Goal: Information Seeking & Learning: Learn about a topic

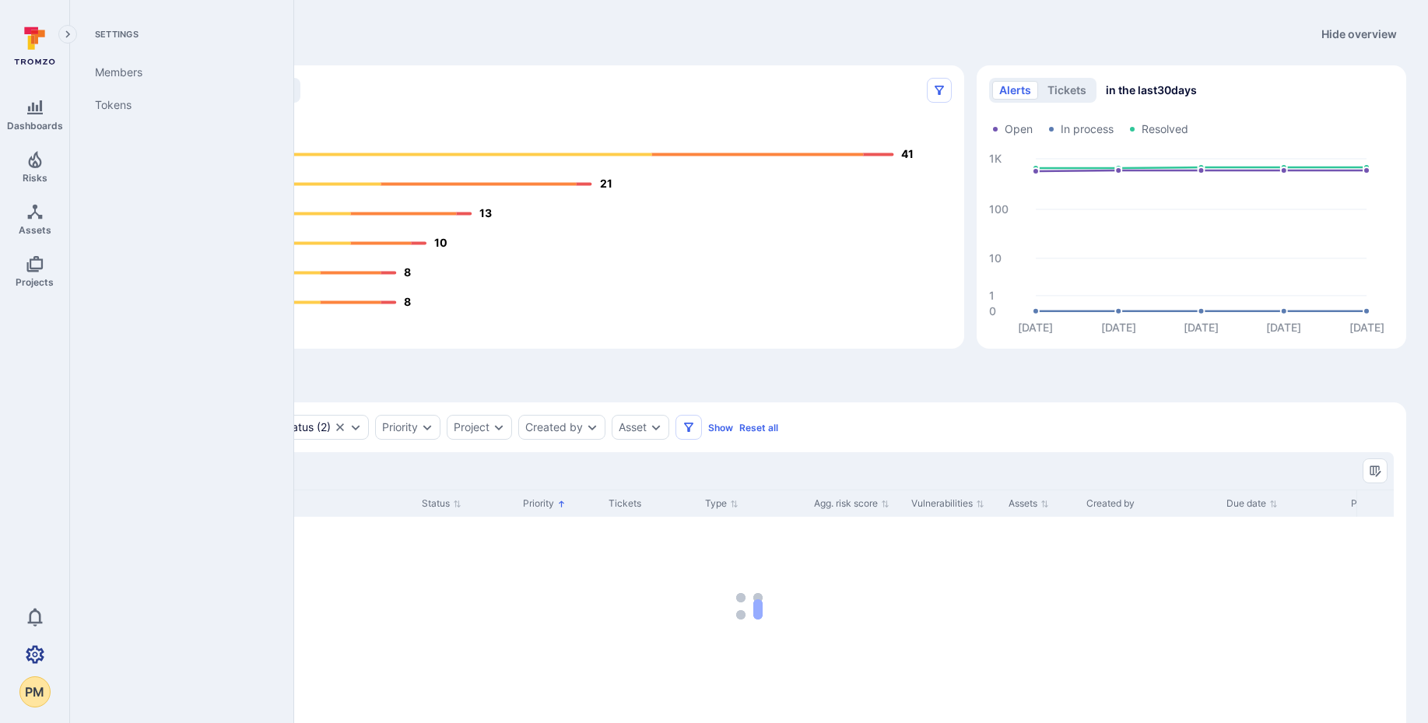
click at [38, 656] on icon "Settings" at bounding box center [35, 654] width 19 height 19
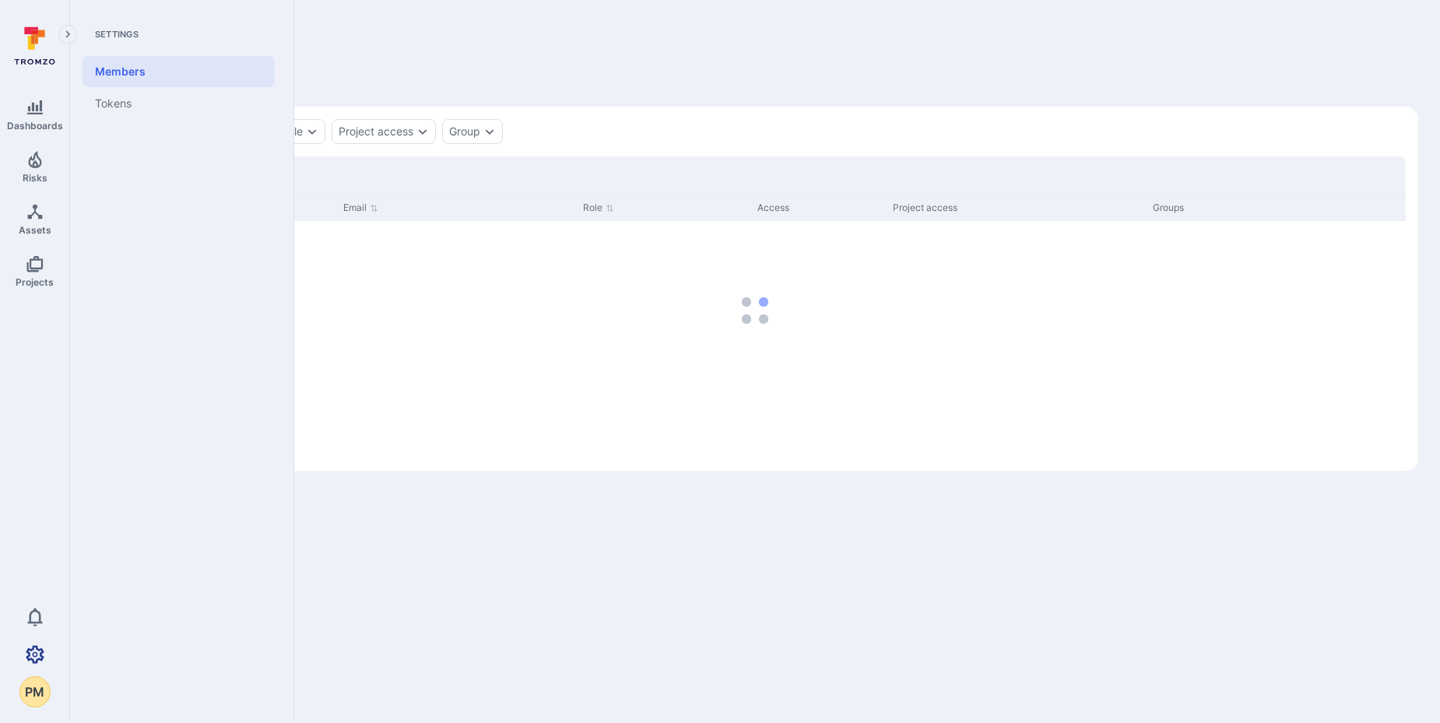
click at [29, 646] on icon "Settings" at bounding box center [35, 654] width 19 height 19
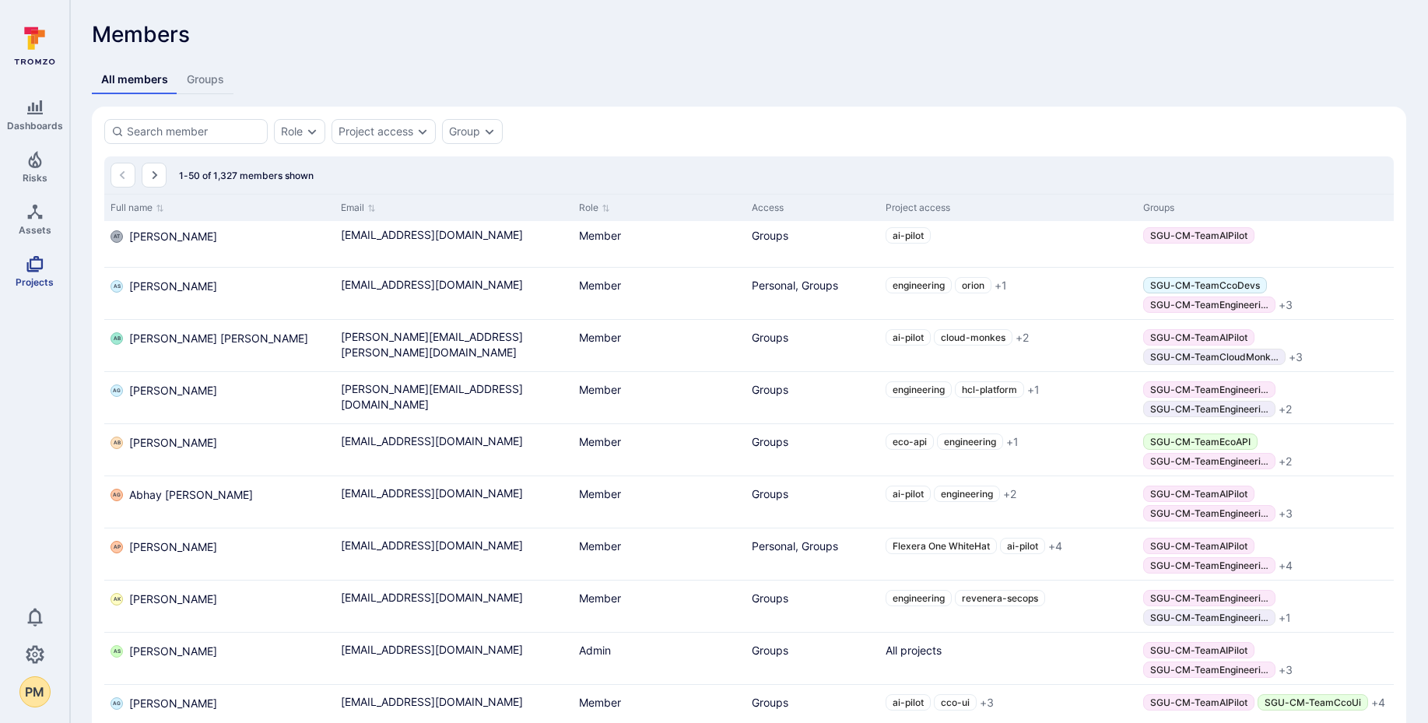
click at [30, 266] on icon "Projects" at bounding box center [34, 264] width 16 height 16
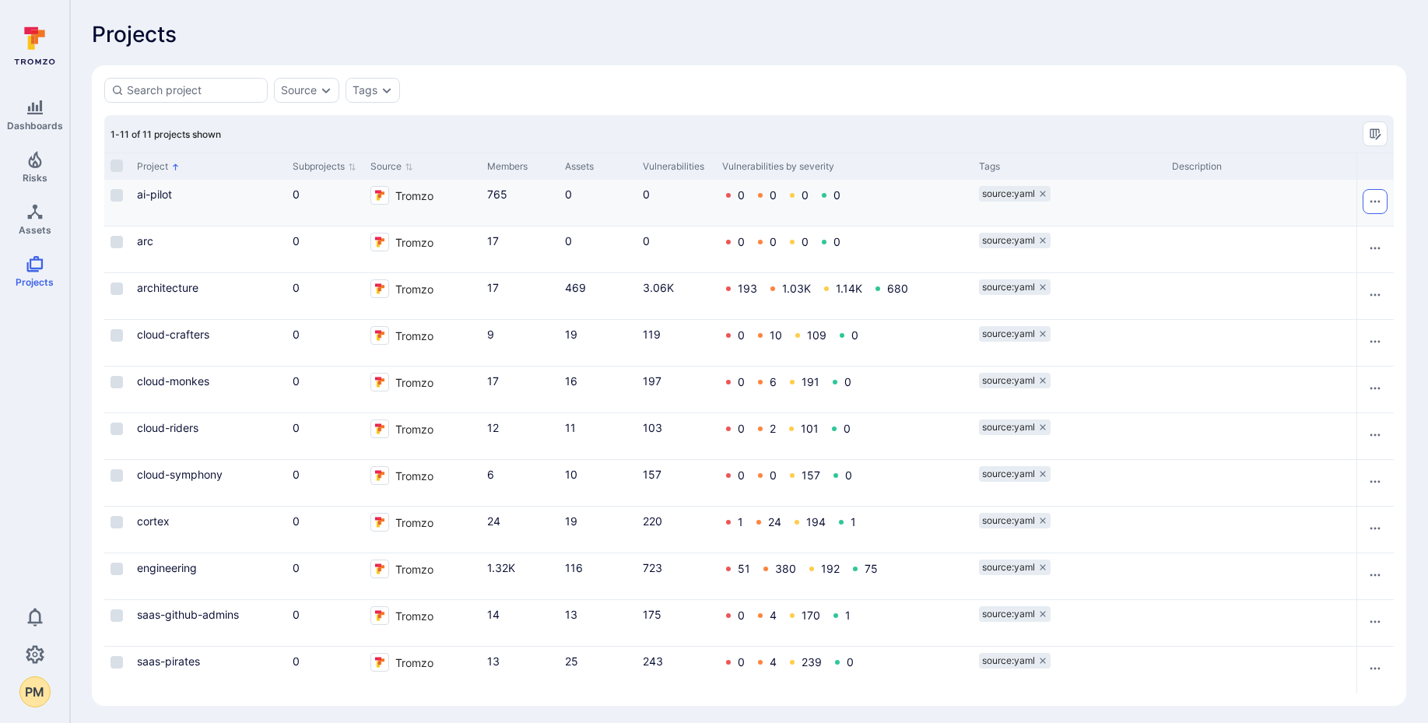
click at [1375, 198] on icon "Row actions menu" at bounding box center [1375, 201] width 12 height 12
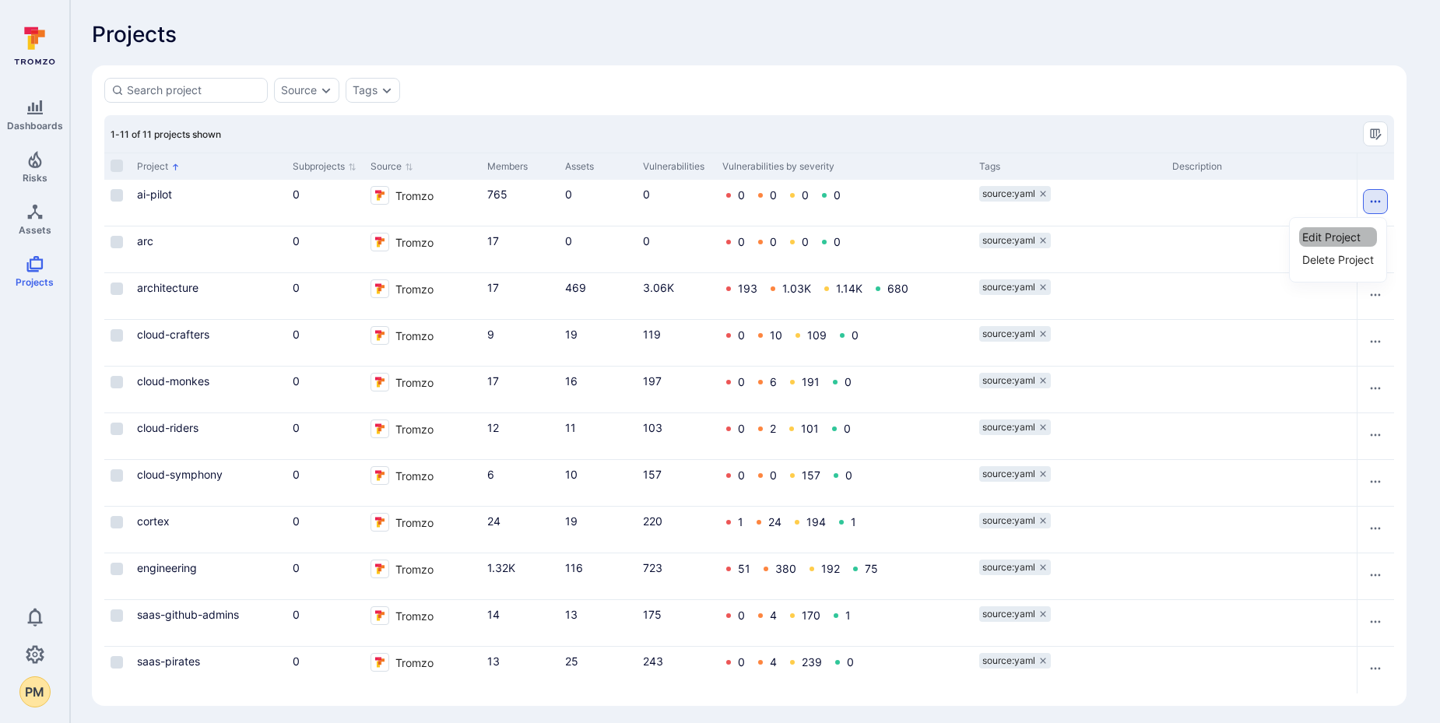
click at [1327, 241] on li "Edit Project" at bounding box center [1338, 236] width 78 height 19
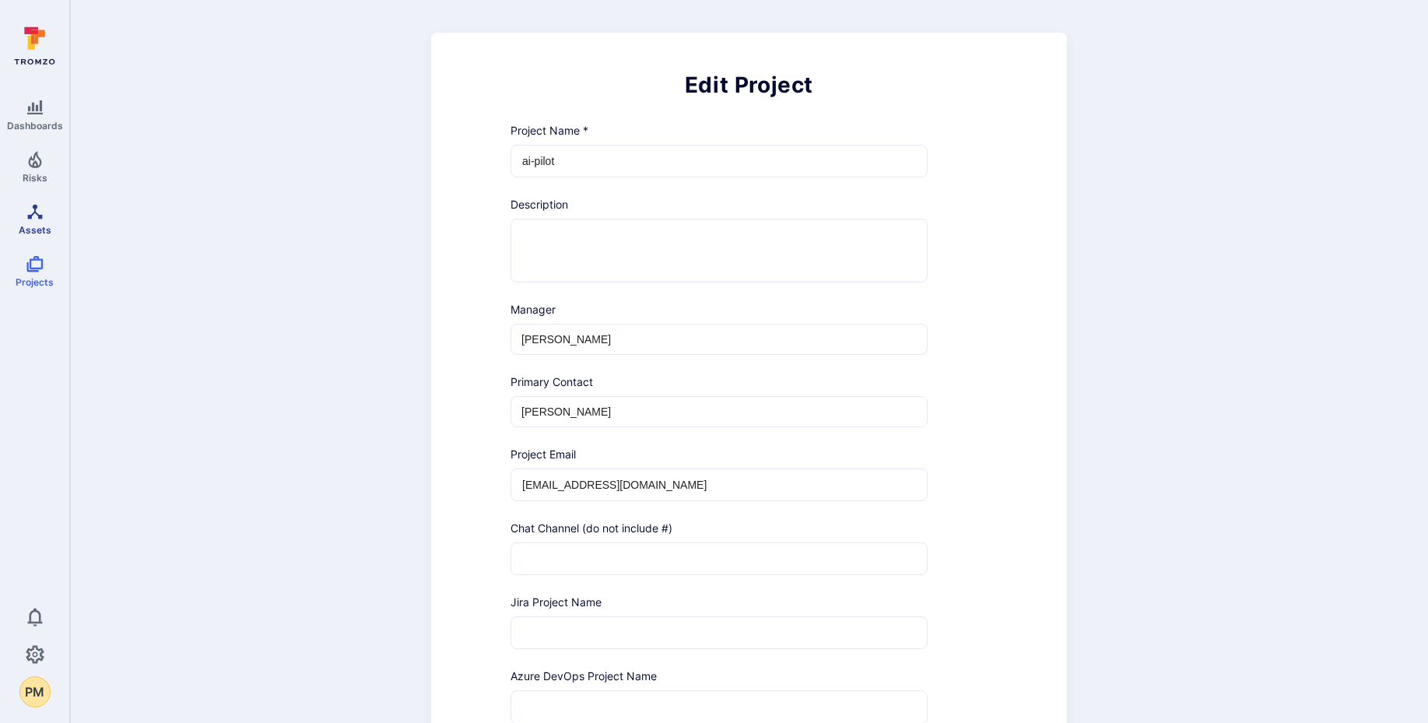
click at [39, 214] on icon "Assets" at bounding box center [34, 211] width 15 height 15
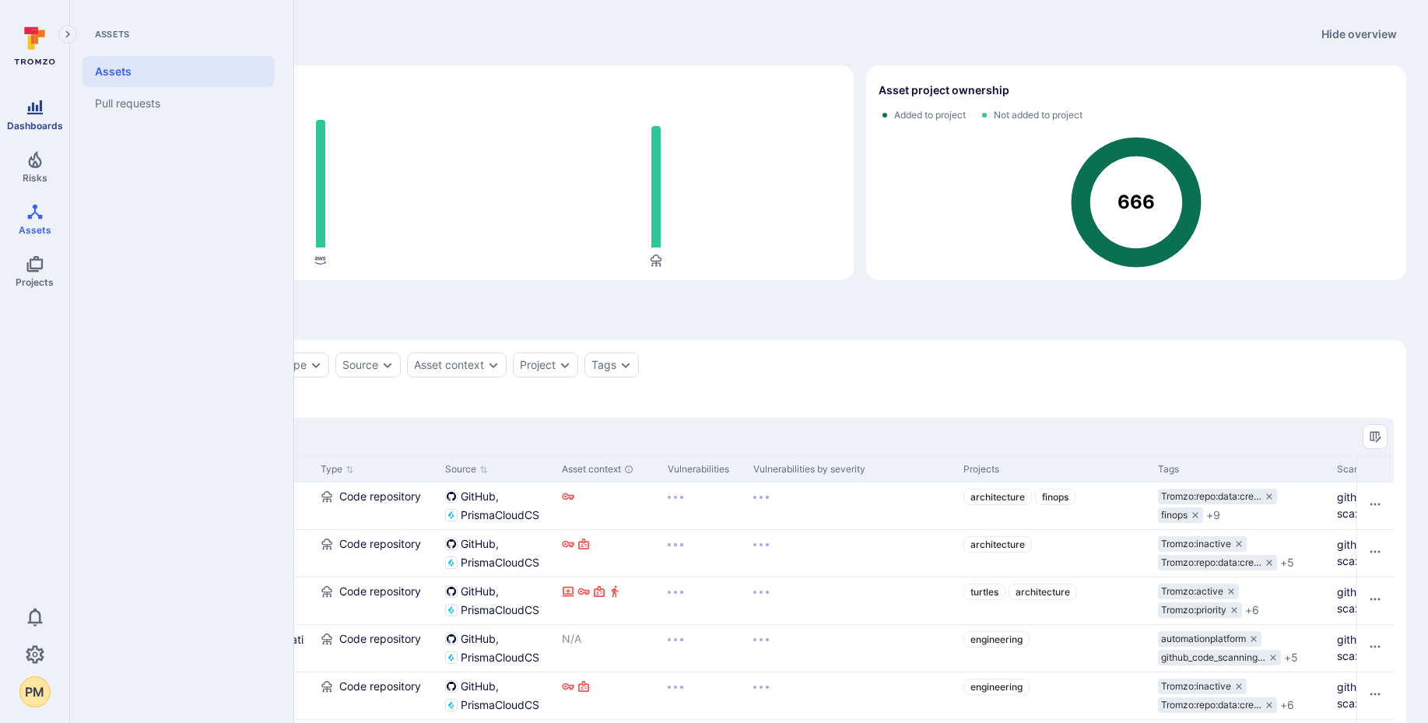
click at [37, 114] on icon "Dashboards" at bounding box center [35, 107] width 19 height 19
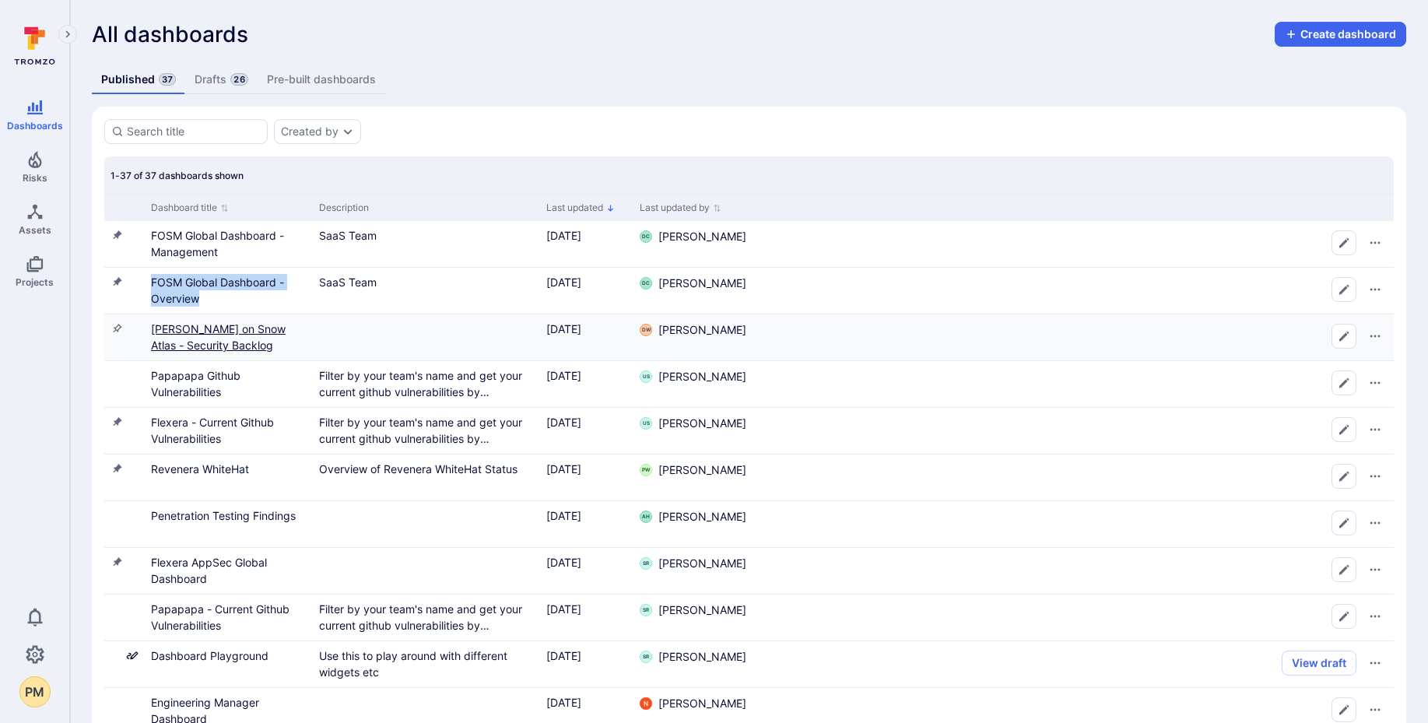
click at [249, 324] on link "SAM on Snow Atlas - Security Backlog" at bounding box center [218, 337] width 135 height 30
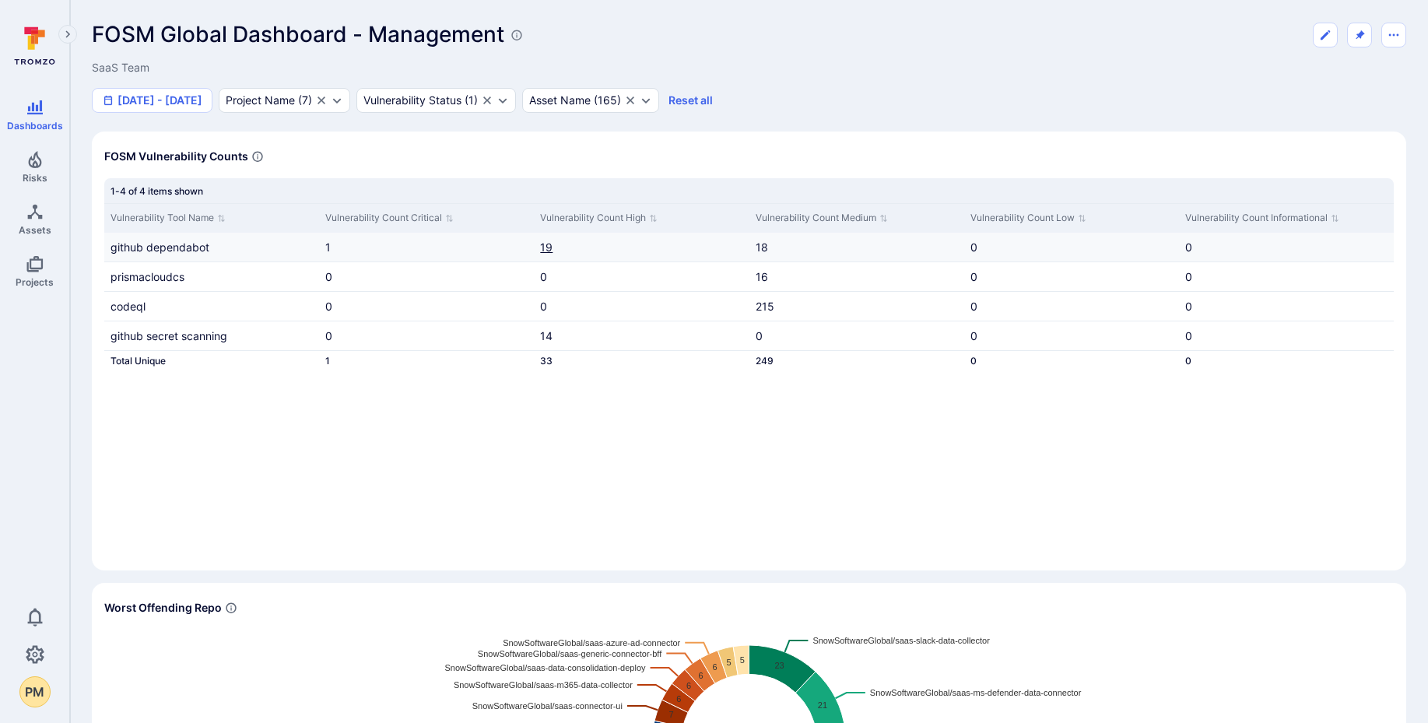
click at [546, 248] on link "19" at bounding box center [546, 247] width 12 height 13
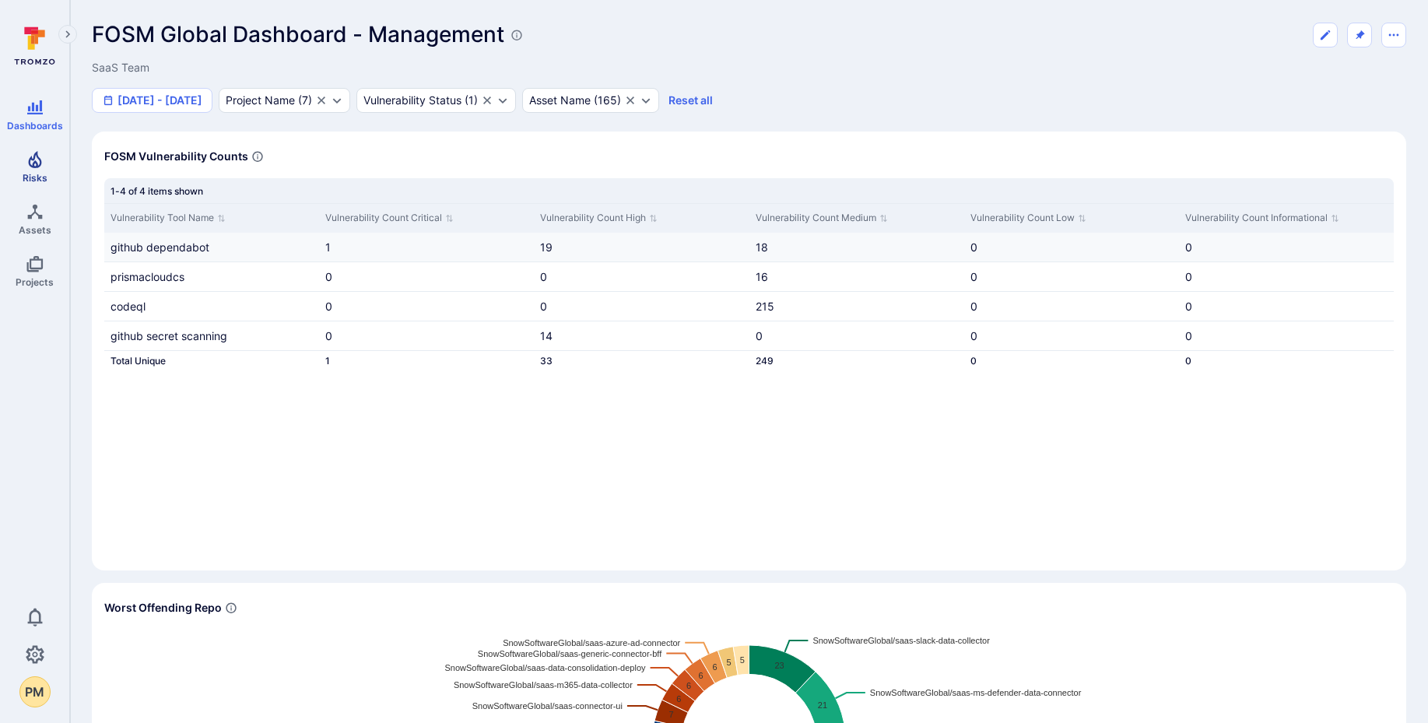
click at [49, 159] on link "Risks" at bounding box center [34, 167] width 69 height 46
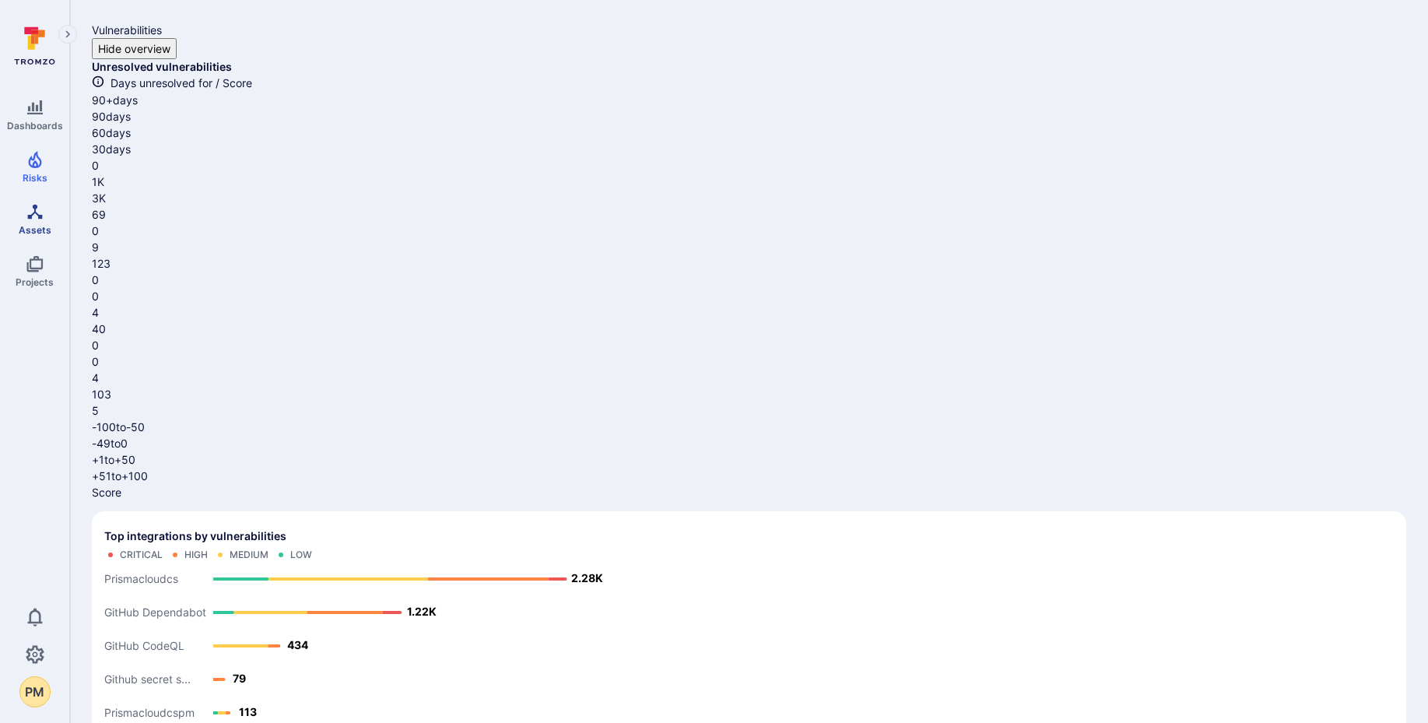
click at [33, 205] on icon "Assets" at bounding box center [34, 211] width 15 height 15
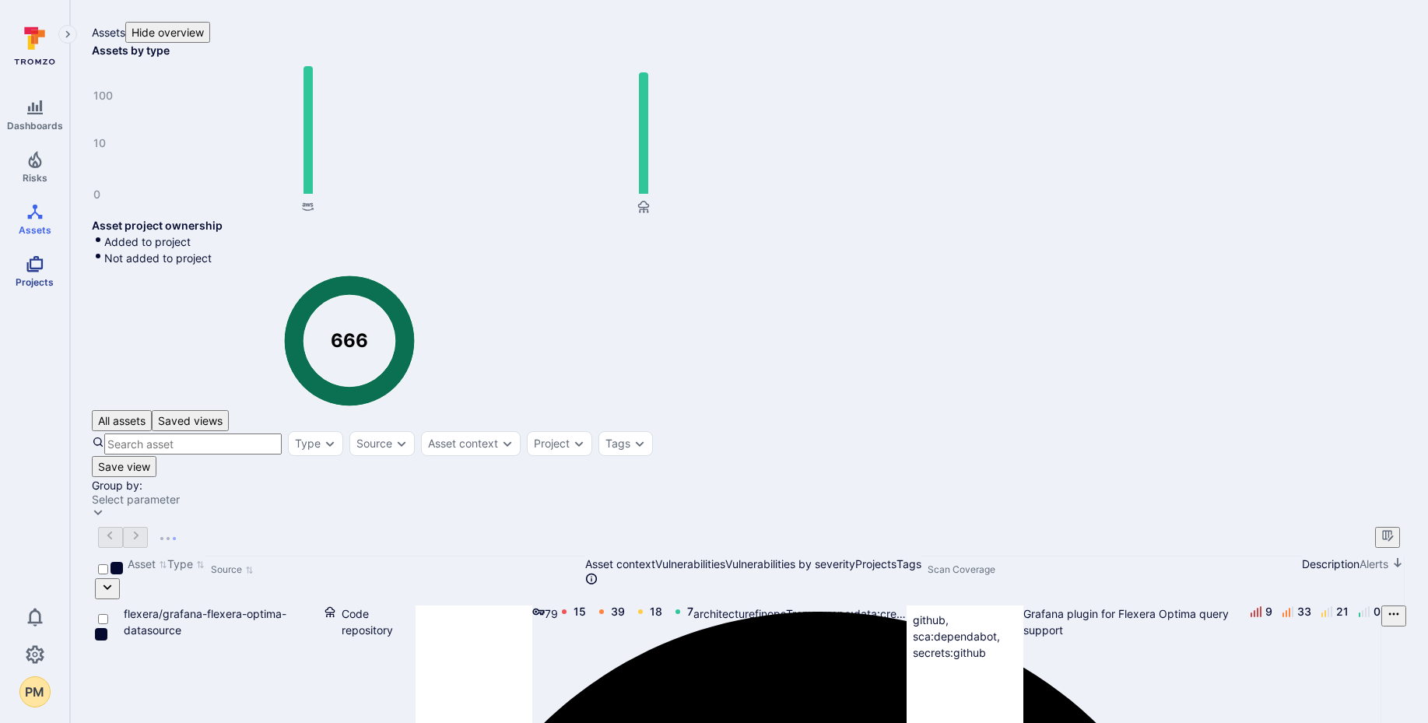
scroll to position [5, 0]
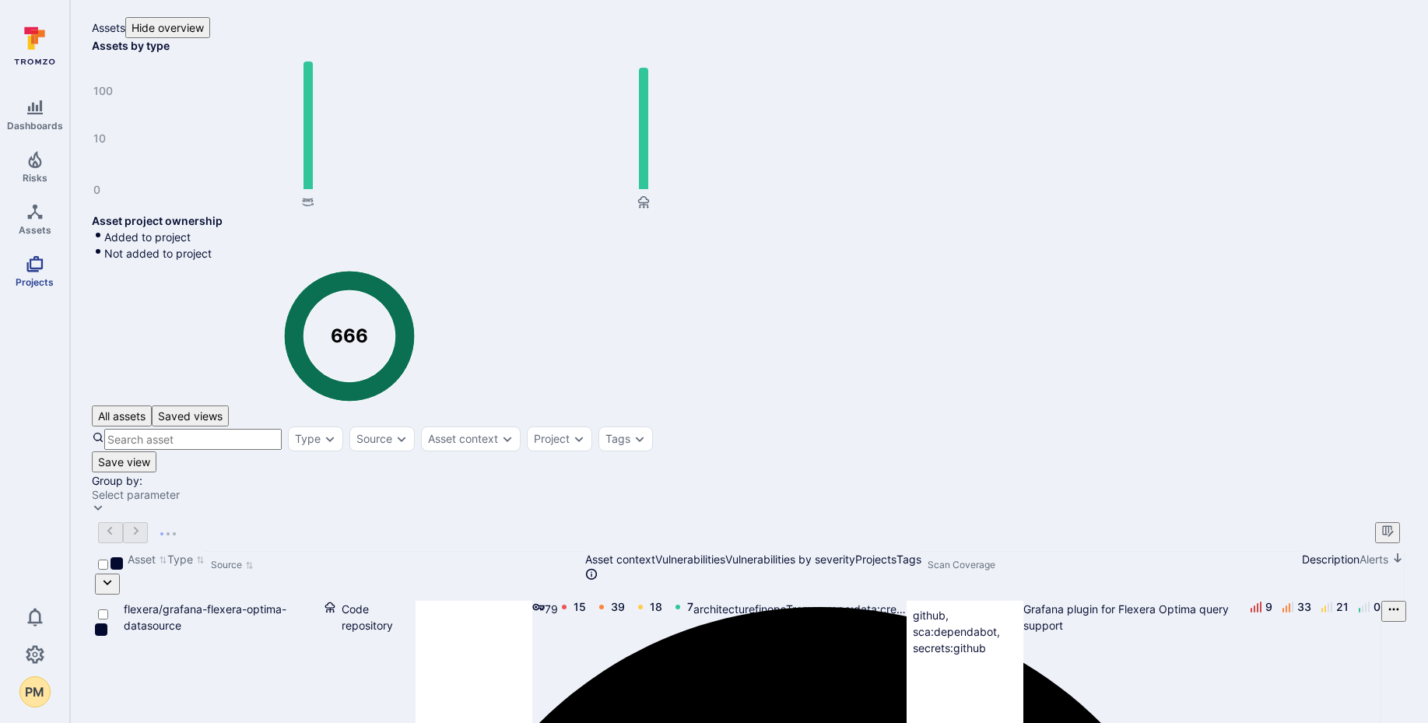
click at [29, 265] on icon "Projects" at bounding box center [35, 264] width 19 height 19
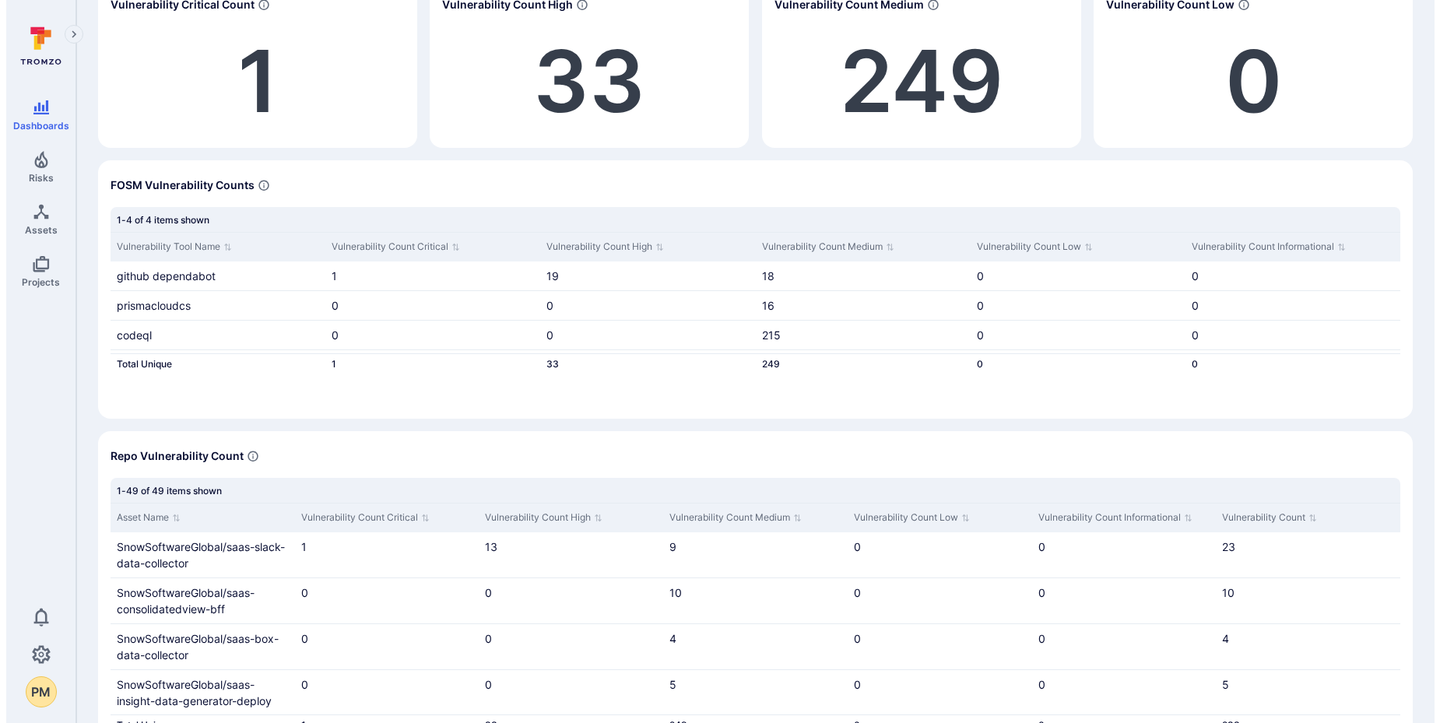
scroll to position [230, 0]
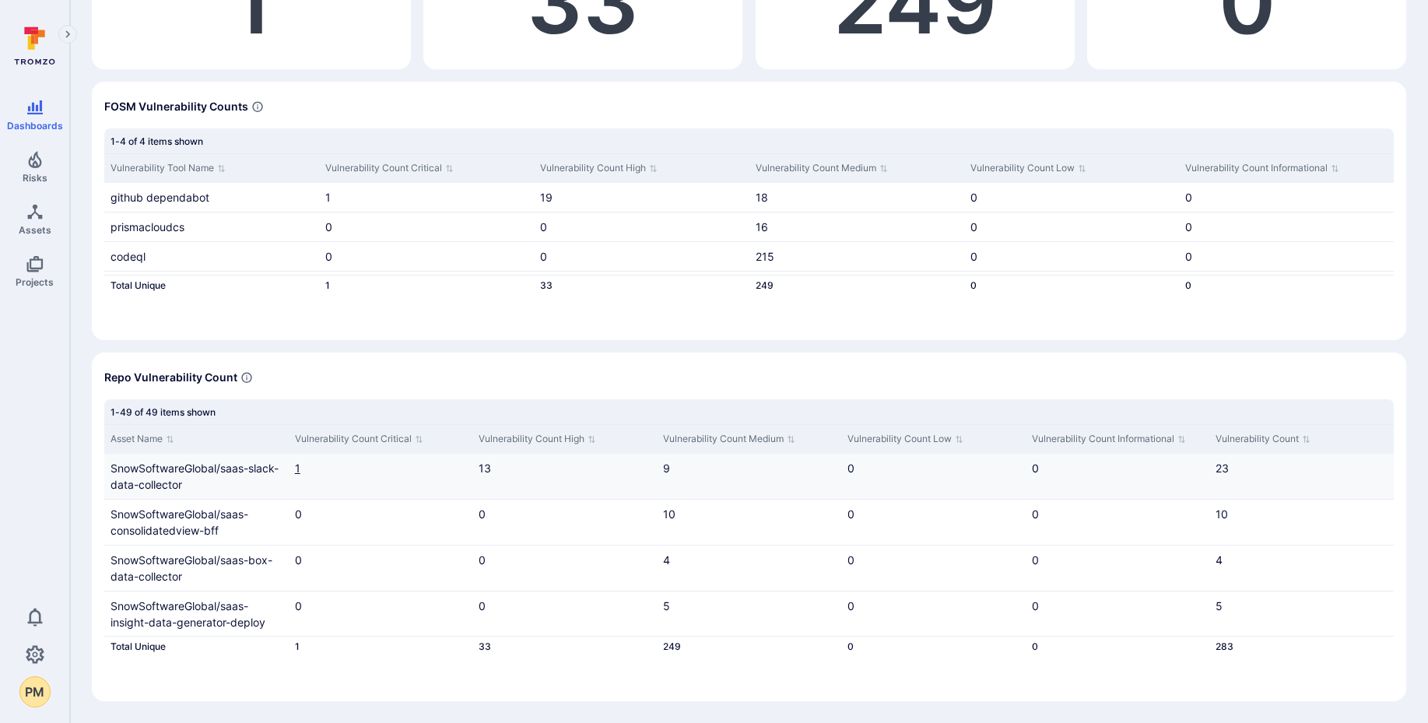
click at [295, 466] on link "1" at bounding box center [297, 468] width 5 height 13
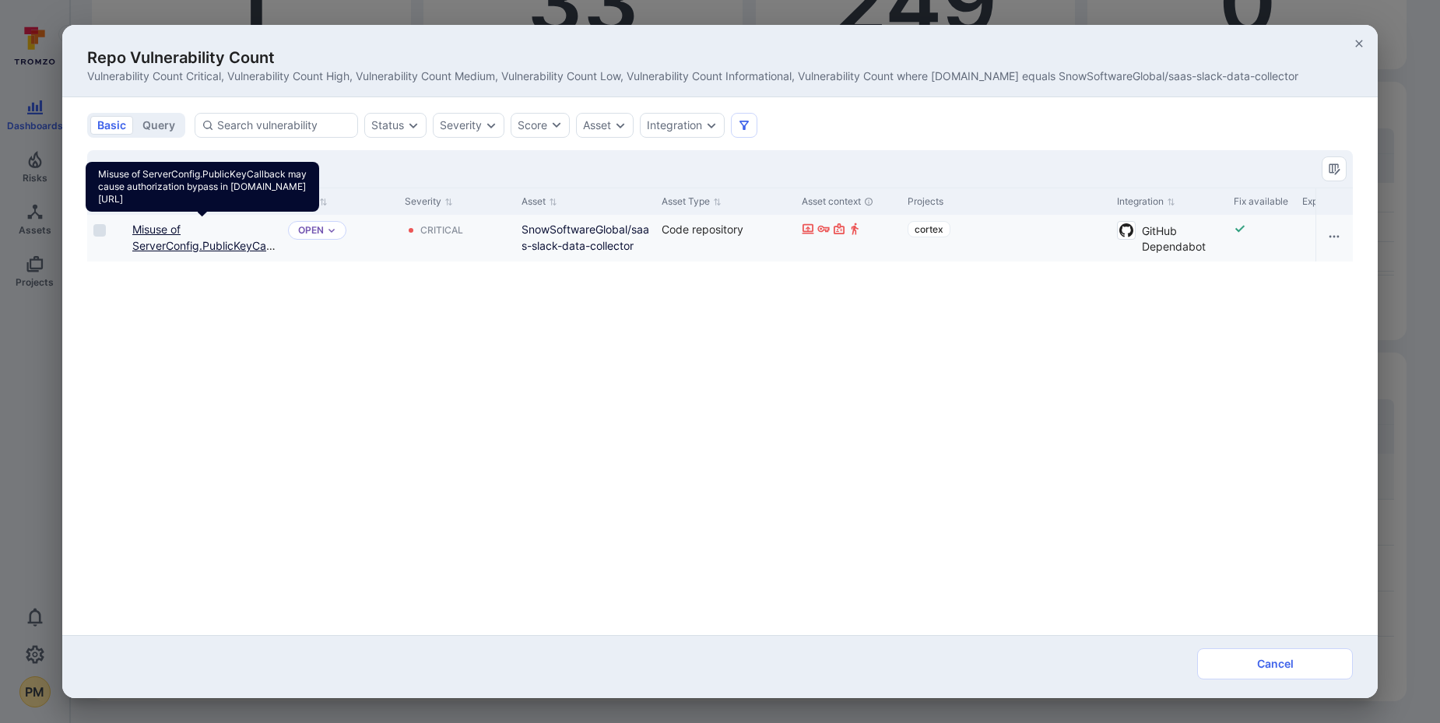
click at [152, 234] on link "Misuse of ServerConfig.PublicKeyCallback may cause authorization bypass in [DOM…" at bounding box center [203, 262] width 143 height 79
